Goal: Task Accomplishment & Management: Complete application form

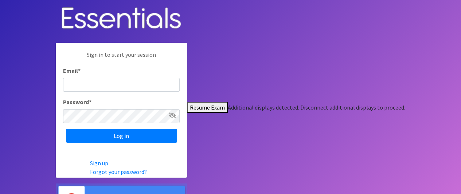
click at [180, 86] on input "Email *" at bounding box center [121, 85] width 117 height 14
type input "[EMAIL_ADDRESS][DOMAIN_NAME]"
click at [176, 114] on icon at bounding box center [172, 116] width 7 height 6
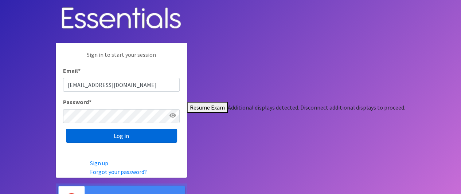
click at [177, 134] on input "Log in" at bounding box center [121, 136] width 111 height 14
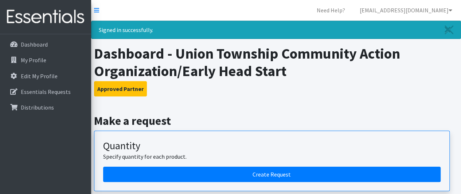
drag, startPoint x: 238, startPoint y: 211, endPoint x: 410, endPoint y: 95, distance: 208.0
click at [410, 95] on h3 "Approved Partner" at bounding box center [276, 88] width 364 height 15
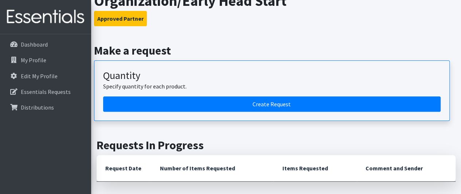
scroll to position [73, 0]
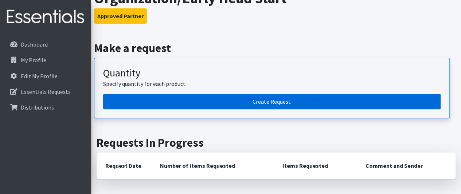
click at [282, 101] on link "Create Request" at bounding box center [271, 101] width 337 height 15
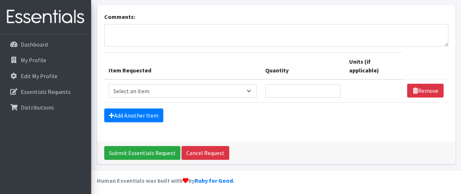
scroll to position [44, 0]
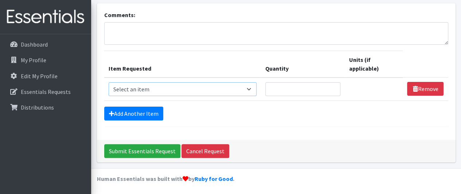
click at [252, 89] on select "Select an item # of Children this order will serve # of Individuals Living in H…" at bounding box center [183, 89] width 148 height 14
select select "1965"
click at [109, 82] on select "Select an item # of Children this order will serve # of Individuals Living in H…" at bounding box center [183, 89] width 148 height 14
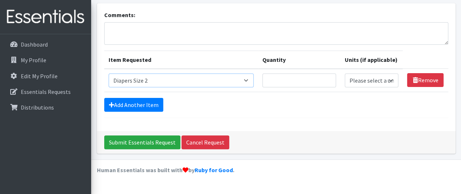
scroll to position [35, 0]
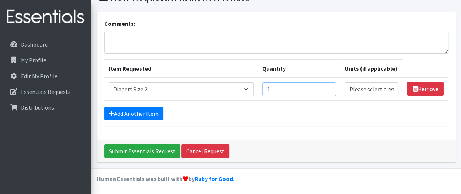
click at [330, 86] on input "1" at bounding box center [299, 89] width 74 height 14
type input "2"
click at [330, 86] on input "2" at bounding box center [299, 89] width 74 height 14
click at [390, 89] on select "Please select a unit units Packs" at bounding box center [372, 89] width 54 height 14
select select "Pack"
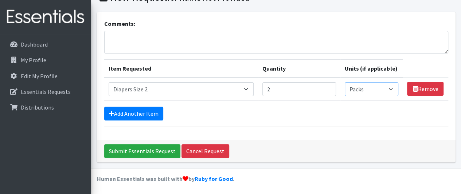
click at [345, 82] on select "Please select a unit units Packs" at bounding box center [372, 89] width 54 height 14
click at [141, 111] on link "Add Another Item" at bounding box center [133, 114] width 59 height 14
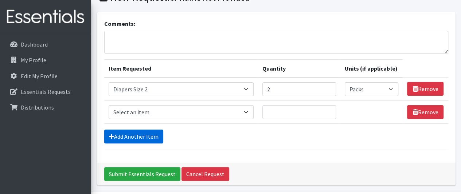
scroll to position [58, 0]
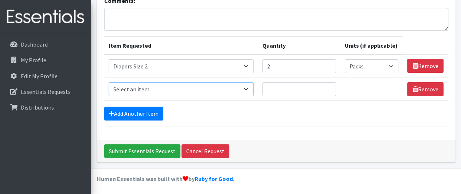
click at [160, 88] on select "Select an item # of Children this order will serve # of Individuals Living in H…" at bounding box center [181, 89] width 145 height 14
select select "1966"
click at [109, 82] on select "Select an item # of Children this order will serve # of Individuals Living in H…" at bounding box center [181, 89] width 145 height 14
click at [327, 86] on input "1" at bounding box center [299, 89] width 74 height 14
click at [327, 86] on input "2" at bounding box center [299, 89] width 74 height 14
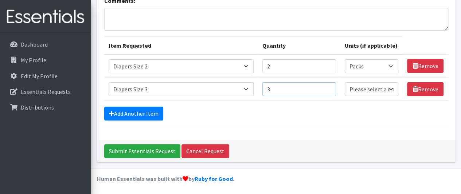
type input "3"
click at [327, 86] on input "3" at bounding box center [299, 89] width 74 height 14
click at [367, 91] on select "Please select a unit units Packs" at bounding box center [372, 89] width 54 height 14
select select "Pack"
click at [345, 82] on select "Please select a unit units Packs" at bounding box center [372, 89] width 54 height 14
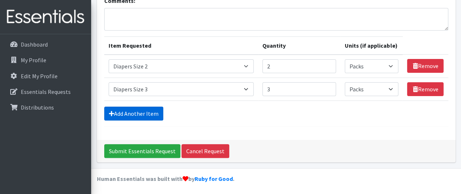
click at [130, 114] on link "Add Another Item" at bounding box center [133, 114] width 59 height 14
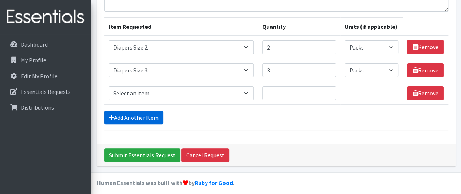
scroll to position [81, 0]
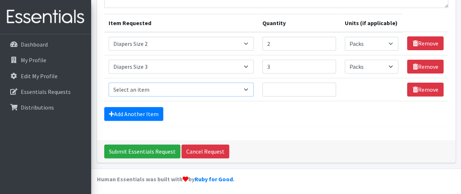
click at [249, 89] on select "Select an item # of Children this order will serve # of Individuals Living in H…" at bounding box center [181, 90] width 145 height 14
select select "1967"
click at [109, 83] on select "Select an item # of Children this order will serve # of Individuals Living in H…" at bounding box center [181, 90] width 145 height 14
click at [328, 85] on input "1" at bounding box center [299, 90] width 74 height 14
click at [328, 85] on input "2" at bounding box center [299, 90] width 74 height 14
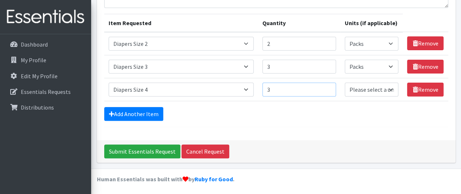
type input "3"
click at [328, 85] on input "3" at bounding box center [299, 90] width 74 height 14
click at [371, 90] on select "Please select a unit units Packs" at bounding box center [372, 90] width 54 height 14
select select "Pack"
click at [345, 83] on select "Please select a unit units Packs" at bounding box center [372, 90] width 54 height 14
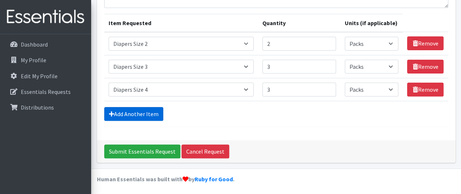
click at [137, 110] on link "Add Another Item" at bounding box center [133, 114] width 59 height 14
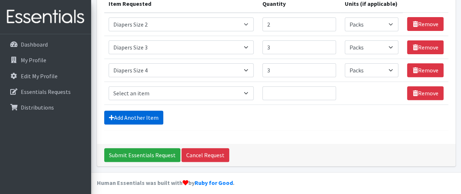
scroll to position [104, 0]
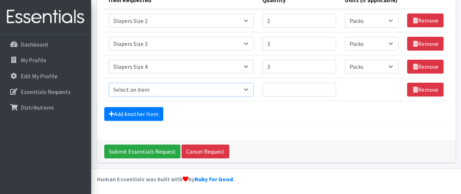
click at [249, 87] on select "Select an item # of Children this order will serve # of Individuals Living in H…" at bounding box center [181, 90] width 145 height 14
select select "1968"
click at [109, 83] on select "Select an item # of Children this order will serve # of Individuals Living in H…" at bounding box center [181, 90] width 145 height 14
click at [329, 85] on input "1" at bounding box center [299, 90] width 74 height 14
click at [329, 85] on input "2" at bounding box center [299, 90] width 74 height 14
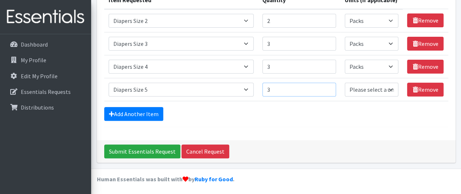
click at [329, 85] on input "3" at bounding box center [299, 90] width 74 height 14
type input "4"
click at [329, 85] on input "4" at bounding box center [299, 90] width 74 height 14
click at [145, 113] on link "Add Another Item" at bounding box center [133, 114] width 59 height 14
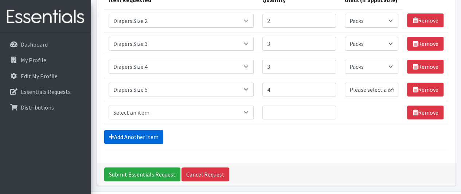
scroll to position [127, 0]
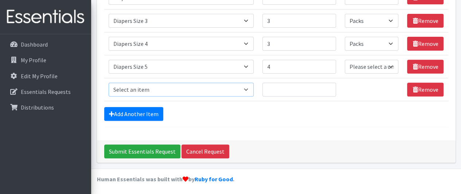
click at [214, 87] on select "Select an item # of Children this order will serve # of Individuals Living in H…" at bounding box center [181, 90] width 145 height 14
select select "1969"
click at [109, 83] on select "Select an item # of Children this order will serve # of Individuals Living in H…" at bounding box center [181, 90] width 145 height 14
click at [329, 86] on input "1" at bounding box center [299, 90] width 74 height 14
click at [329, 86] on input "2" at bounding box center [299, 90] width 74 height 14
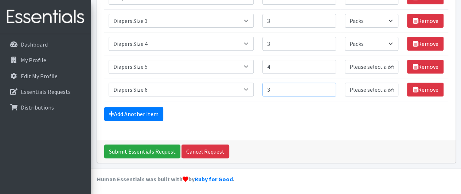
click at [329, 86] on input "3" at bounding box center [299, 90] width 74 height 14
click at [329, 86] on input "4" at bounding box center [299, 90] width 74 height 14
click at [329, 86] on input "5" at bounding box center [299, 90] width 74 height 14
click at [329, 86] on input "6" at bounding box center [299, 90] width 74 height 14
type input "7"
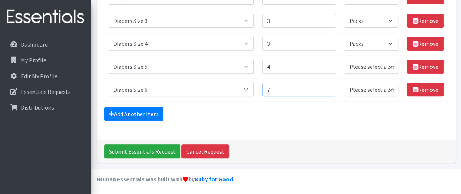
click at [329, 86] on input "7" at bounding box center [299, 90] width 74 height 14
click at [386, 66] on select "Please select a unit units Packs" at bounding box center [372, 67] width 54 height 14
select select "Pack"
click at [345, 60] on select "Please select a unit units Packs" at bounding box center [372, 67] width 54 height 14
click at [393, 86] on select "Please select a unit units Packs" at bounding box center [372, 90] width 54 height 14
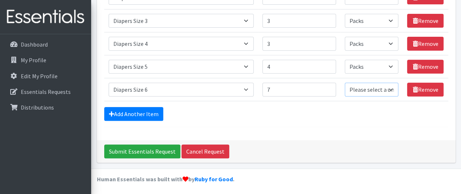
select select "Pack"
click at [345, 83] on select "Please select a unit units Packs" at bounding box center [372, 90] width 54 height 14
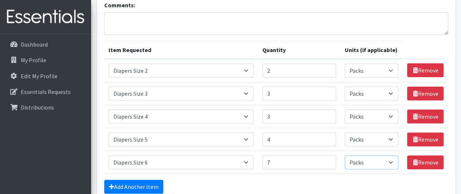
scroll to position [90, 0]
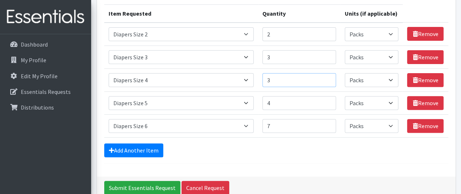
click at [330, 75] on input "3" at bounding box center [299, 80] width 74 height 14
type input "4"
click at [329, 75] on input "4" at bounding box center [299, 80] width 74 height 14
type input "5"
click at [329, 99] on input "5" at bounding box center [299, 103] width 74 height 14
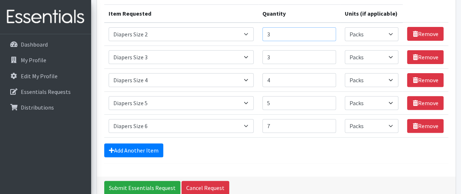
type input "3"
click at [329, 31] on input "3" at bounding box center [299, 34] width 74 height 14
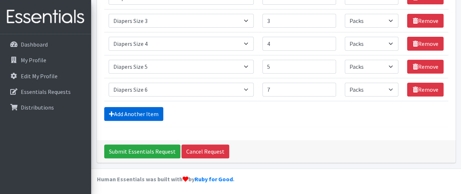
click at [147, 112] on link "Add Another Item" at bounding box center [133, 114] width 59 height 14
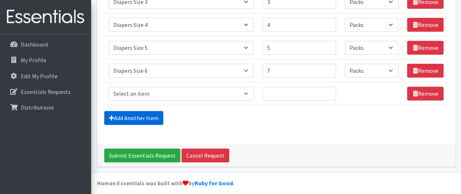
scroll to position [149, 0]
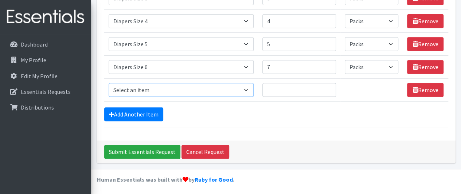
click at [168, 89] on select "Select an item # of Children this order will serve # of Individuals Living in H…" at bounding box center [181, 90] width 145 height 14
select select "1971"
click at [109, 83] on select "Select an item # of Children this order will serve # of Individuals Living in H…" at bounding box center [181, 90] width 145 height 14
click at [329, 86] on input "1" at bounding box center [299, 90] width 74 height 14
type input "2"
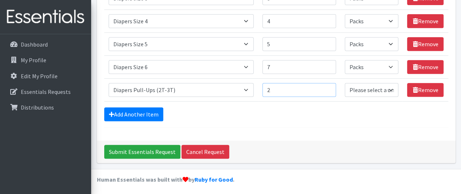
click at [329, 86] on input "2" at bounding box center [299, 90] width 74 height 14
click at [360, 89] on select "Please select a unit units Packs" at bounding box center [372, 90] width 54 height 14
select select "Pack"
click at [345, 83] on select "Please select a unit units Packs" at bounding box center [372, 90] width 54 height 14
click at [149, 111] on link "Add Another Item" at bounding box center [133, 115] width 59 height 14
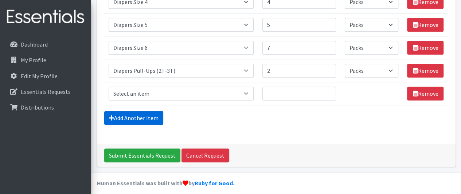
scroll to position [172, 0]
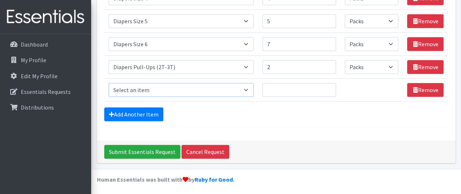
click at [156, 83] on select "Select an item # of Children this order will serve # of Individuals Living in H…" at bounding box center [181, 90] width 145 height 14
select select "1972"
click at [109, 83] on select "Select an item # of Children this order will serve # of Individuals Living in H…" at bounding box center [181, 90] width 145 height 14
click at [329, 88] on input "1" at bounding box center [299, 90] width 74 height 14
type input "2"
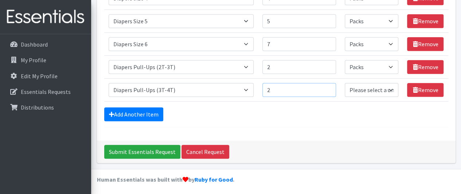
click at [327, 85] on input "2" at bounding box center [299, 90] width 74 height 14
click at [353, 88] on select "Please select a unit units Packs" at bounding box center [372, 90] width 54 height 14
select select "Pack"
click at [345, 83] on select "Please select a unit units Packs" at bounding box center [372, 90] width 54 height 14
click at [144, 114] on link "Add Another Item" at bounding box center [133, 115] width 59 height 14
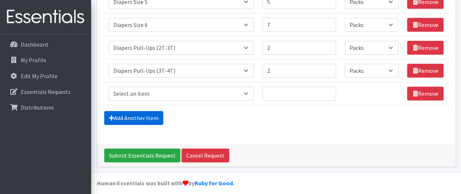
scroll to position [195, 0]
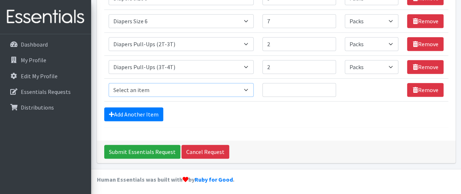
click at [181, 85] on select "Select an item # of Children this order will serve # of Individuals Living in H…" at bounding box center [181, 90] width 145 height 14
select select "15477"
click at [109, 83] on select "Select an item # of Children this order will serve # of Individuals Living in H…" at bounding box center [181, 90] width 145 height 14
click at [327, 85] on input "1" at bounding box center [299, 90] width 74 height 14
click at [327, 85] on input "2" at bounding box center [299, 90] width 74 height 14
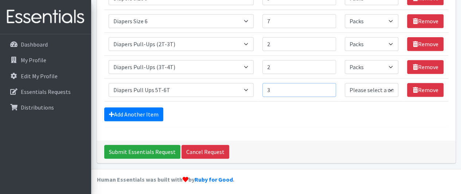
click at [327, 85] on input "3" at bounding box center [299, 90] width 74 height 14
type input "4"
click at [327, 85] on input "4" at bounding box center [299, 90] width 74 height 14
click at [361, 89] on select "Please select a unit units Packs" at bounding box center [372, 90] width 54 height 14
select select "Pack"
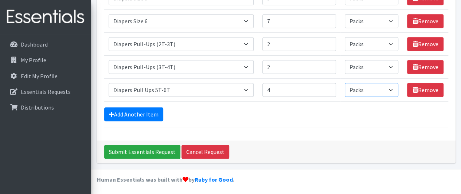
click at [345, 83] on select "Please select a unit units Packs" at bounding box center [372, 90] width 54 height 14
click at [141, 116] on link "Add Another Item" at bounding box center [133, 115] width 59 height 14
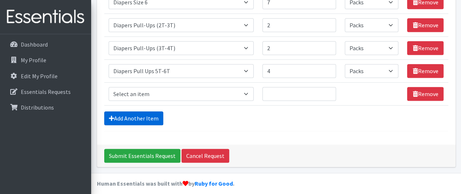
scroll to position [218, 0]
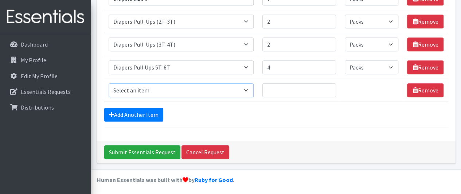
click at [141, 88] on select "Select an item # of Children this order will serve # of Individuals Living in H…" at bounding box center [181, 90] width 145 height 14
select select "1929"
click at [109, 83] on select "Select an item # of Children this order will serve # of Individuals Living in H…" at bounding box center [181, 90] width 145 height 14
click at [293, 88] on input "Quantity" at bounding box center [299, 90] width 74 height 14
type input "20"
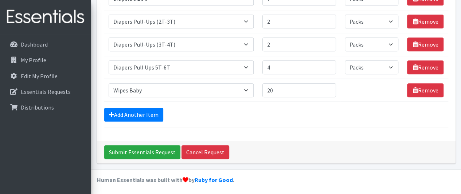
click at [346, 112] on div "Add Another Item" at bounding box center [276, 115] width 344 height 14
click at [137, 113] on link "Add Another Item" at bounding box center [133, 115] width 59 height 14
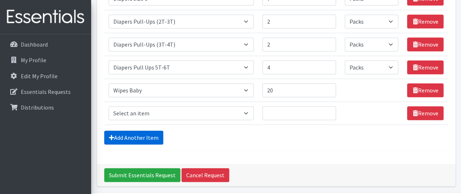
scroll to position [241, 0]
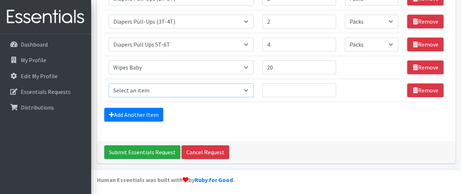
click at [151, 87] on select "Select an item # of Children this order will serve # of Individuals Living in H…" at bounding box center [181, 90] width 145 height 14
select select "5733"
click at [109, 83] on select "Select an item # of Children this order will serve # of Individuals Living in H…" at bounding box center [181, 90] width 145 height 14
click at [329, 86] on input "1" at bounding box center [299, 90] width 74 height 14
click at [329, 86] on input "2" at bounding box center [299, 90] width 74 height 14
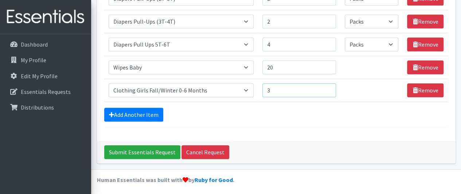
type input "3"
click at [329, 86] on input "3" at bounding box center [299, 90] width 74 height 14
click at [147, 111] on link "Add Another Item" at bounding box center [133, 115] width 59 height 14
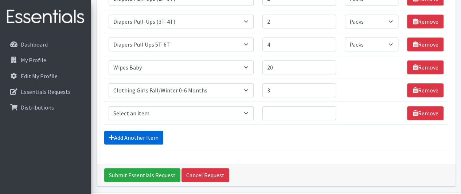
scroll to position [264, 0]
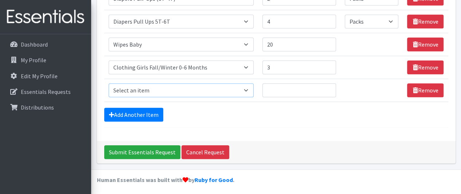
click at [157, 90] on select "Select an item # of Children this order will serve # of Individuals Living in H…" at bounding box center [181, 90] width 145 height 14
select select "6668"
click at [109, 83] on select "Select an item # of Children this order will serve # of Individuals Living in H…" at bounding box center [181, 90] width 145 height 14
click at [329, 86] on input "1" at bounding box center [299, 90] width 74 height 14
type input "2"
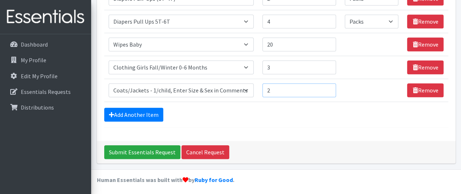
click at [329, 86] on input "2" at bounding box center [299, 90] width 74 height 14
click at [152, 112] on link "Add Another Item" at bounding box center [133, 115] width 59 height 14
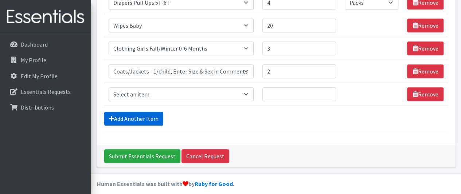
scroll to position [286, 0]
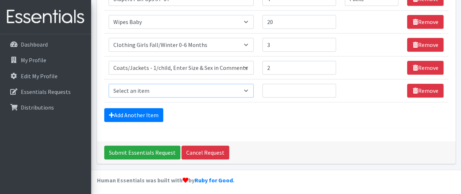
click at [146, 84] on select "Select an item # of Children this order will serve # of Individuals Living in H…" at bounding box center [181, 91] width 145 height 14
select select "5706"
click at [109, 84] on select "Select an item # of Children this order will serve # of Individuals Living in H…" at bounding box center [181, 91] width 145 height 14
type input "1"
click at [329, 85] on input "1" at bounding box center [299, 91] width 74 height 14
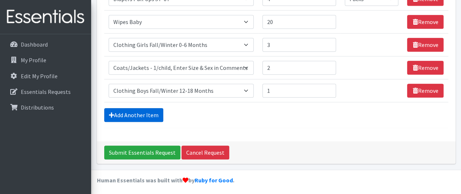
click at [138, 111] on link "Add Another Item" at bounding box center [133, 115] width 59 height 14
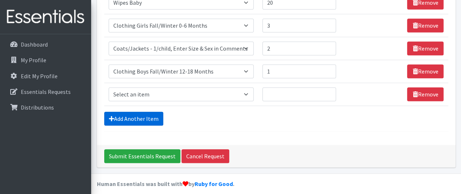
scroll to position [309, 0]
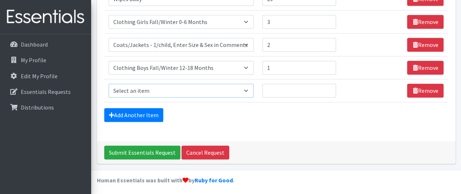
click at [148, 87] on select "Select an item # of Children this order will serve # of Individuals Living in H…" at bounding box center [181, 91] width 145 height 14
select select "13431"
click at [109, 84] on select "Select an item # of Children this order will serve # of Individuals Living in H…" at bounding box center [181, 91] width 145 height 14
click at [295, 91] on input "Quantity" at bounding box center [299, 91] width 74 height 14
click at [330, 86] on input "1" at bounding box center [299, 91] width 74 height 14
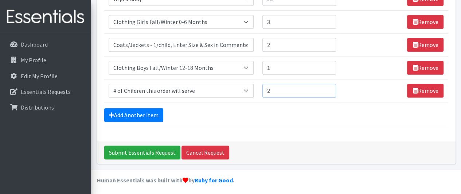
click at [330, 86] on input "2" at bounding box center [299, 91] width 74 height 14
click at [330, 86] on input "3" at bounding box center [299, 91] width 74 height 14
click at [330, 86] on input "4" at bounding box center [299, 91] width 74 height 14
click at [330, 86] on input "5" at bounding box center [299, 91] width 74 height 14
click at [330, 86] on input "10" at bounding box center [299, 91] width 74 height 14
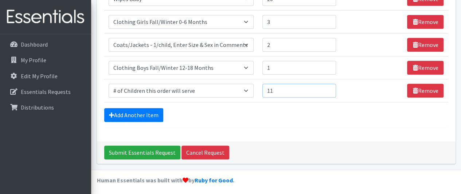
click at [330, 86] on input "11" at bounding box center [299, 91] width 74 height 14
click at [330, 86] on input "12" at bounding box center [299, 91] width 74 height 14
click at [330, 86] on input "13" at bounding box center [299, 91] width 74 height 14
click at [330, 86] on input "14" at bounding box center [299, 91] width 74 height 14
click at [330, 86] on input "15" at bounding box center [299, 91] width 74 height 14
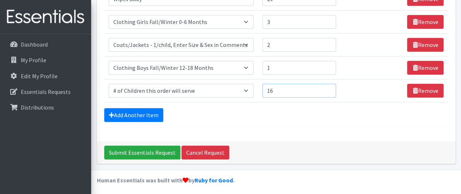
click at [330, 86] on input "16" at bounding box center [299, 91] width 74 height 14
click at [330, 86] on input "17" at bounding box center [299, 91] width 74 height 14
click at [330, 86] on input "18" at bounding box center [299, 91] width 74 height 14
click at [330, 86] on input "19" at bounding box center [299, 91] width 74 height 14
type input "20"
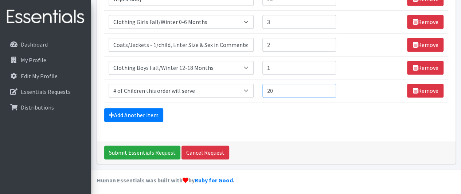
click at [330, 86] on input "20" at bounding box center [299, 91] width 74 height 14
click at [146, 112] on link "Add Another Item" at bounding box center [133, 115] width 59 height 14
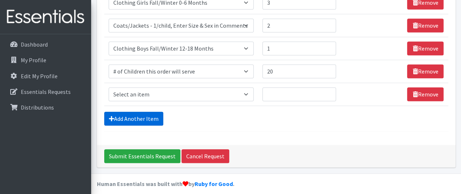
scroll to position [332, 0]
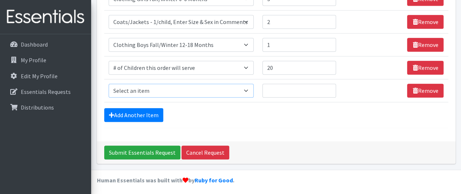
click at [148, 88] on select "Select an item # of Children this order will serve # of Individuals Living in H…" at bounding box center [181, 91] width 145 height 14
select select "6076"
click at [109, 84] on select "Select an item # of Children this order will serve # of Individuals Living in H…" at bounding box center [181, 91] width 145 height 14
click at [300, 86] on input "Quantity" at bounding box center [299, 91] width 74 height 14
type input "3"
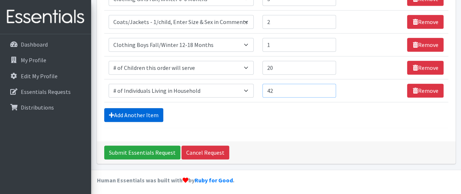
type input "42"
click at [140, 112] on link "Add Another Item" at bounding box center [133, 115] width 59 height 14
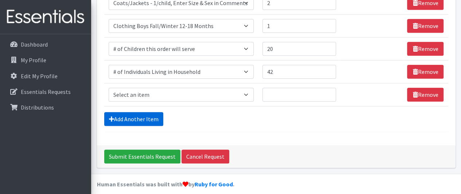
scroll to position [355, 0]
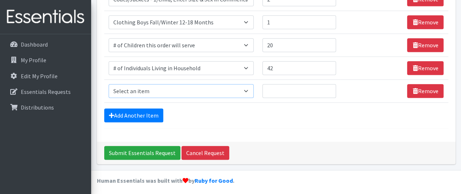
click at [155, 90] on select "Select an item # of Children this order will serve # of Individuals Living in H…" at bounding box center [181, 91] width 145 height 14
select select "1984"
click at [109, 84] on select "Select an item # of Children this order will serve # of Individuals Living in H…" at bounding box center [181, 91] width 145 height 14
click at [277, 92] on input "Quantity" at bounding box center [299, 91] width 74 height 14
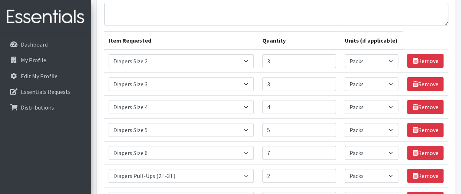
scroll to position [0, 0]
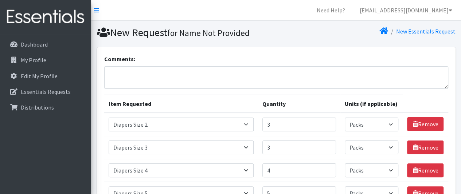
type input "1"
click at [134, 75] on textarea "Comments:" at bounding box center [276, 77] width 344 height 23
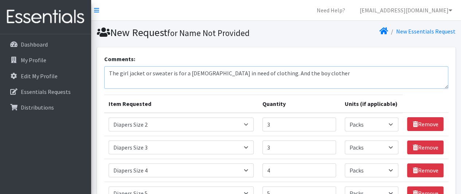
click at [305, 70] on textarea "The girl jacket or sweater is for a 5month old in need of clothing. And the boy…" at bounding box center [276, 77] width 344 height 23
click at [305, 72] on textarea "The girl jacket or sweater is for a 5month old in need of clothing. And the boy…" at bounding box center [276, 77] width 344 height 23
click at [304, 74] on textarea "The girl jacket or sweater is for a 5month old in need of clothing. And the boy…" at bounding box center [276, 77] width 344 height 23
drag, startPoint x: 304, startPoint y: 74, endPoint x: 296, endPoint y: 83, distance: 12.4
click at [296, 83] on textarea "The girl jacket or sweater is for a 5month old in need of clothing. And the boy…" at bounding box center [276, 77] width 344 height 23
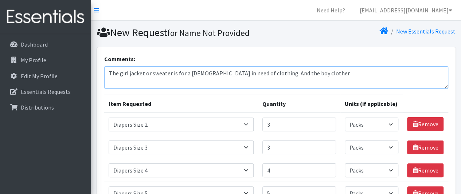
click at [325, 77] on textarea "The girl jacket or sweater is for a 5month old in need of clothing. And the boy…" at bounding box center [276, 77] width 344 height 23
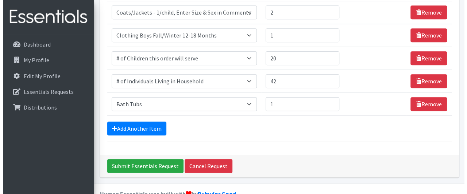
scroll to position [355, 0]
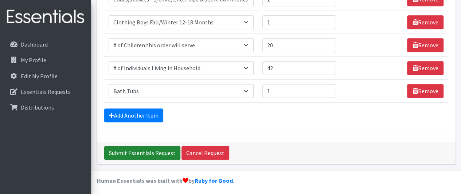
type textarea "The girl jacket or sweater is for a 5month old in need of clothing. And the boy…"
click at [151, 149] on input "Submit Essentials Request" at bounding box center [142, 153] width 76 height 14
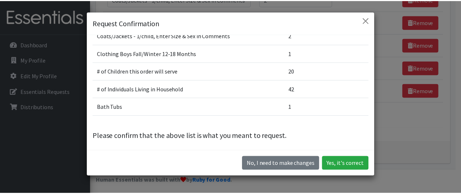
scroll to position [20, 0]
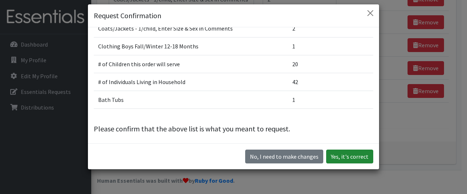
click at [339, 157] on button "Yes, it's correct" at bounding box center [349, 157] width 47 height 14
